Goal: Navigation & Orientation: Find specific page/section

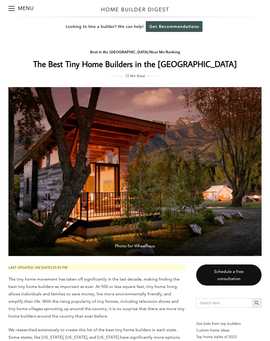
click at [15, 9] on button "Menu" at bounding box center [11, 8] width 6 height 17
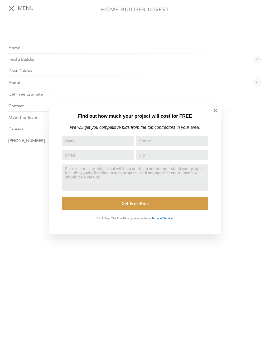
click at [15, 46] on div "Find out how much your project will cost for FREE We will get you competitive b…" at bounding box center [135, 170] width 270 height 341
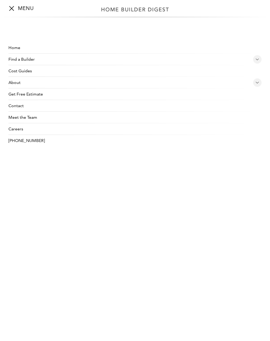
click at [15, 49] on link "Home" at bounding box center [134, 48] width 253 height 12
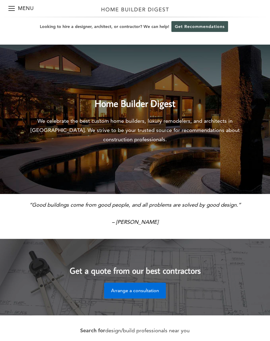
click at [14, 8] on span "Menu" at bounding box center [11, 8] width 6 height 1
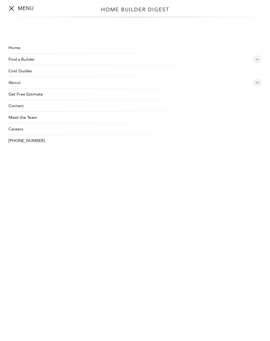
click at [11, 11] on button "Menu" at bounding box center [11, 8] width 6 height 17
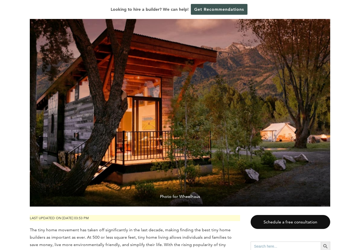
scroll to position [61, 0]
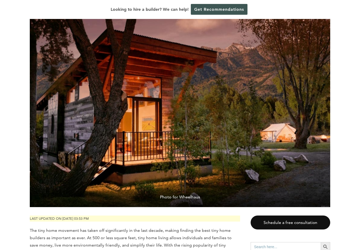
click at [329, 163] on img at bounding box center [180, 107] width 301 height 200
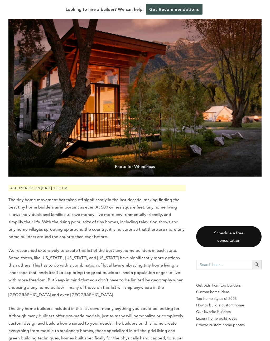
scroll to position [61, 0]
